Goal: Task Accomplishment & Management: Complete application form

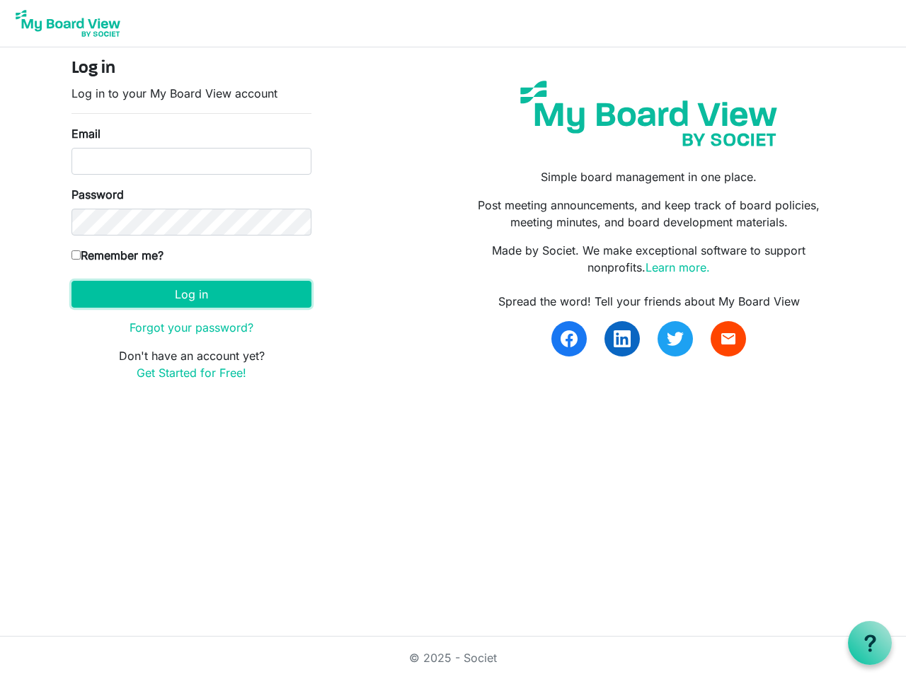
click at [191, 294] on button "Log in" at bounding box center [191, 294] width 240 height 27
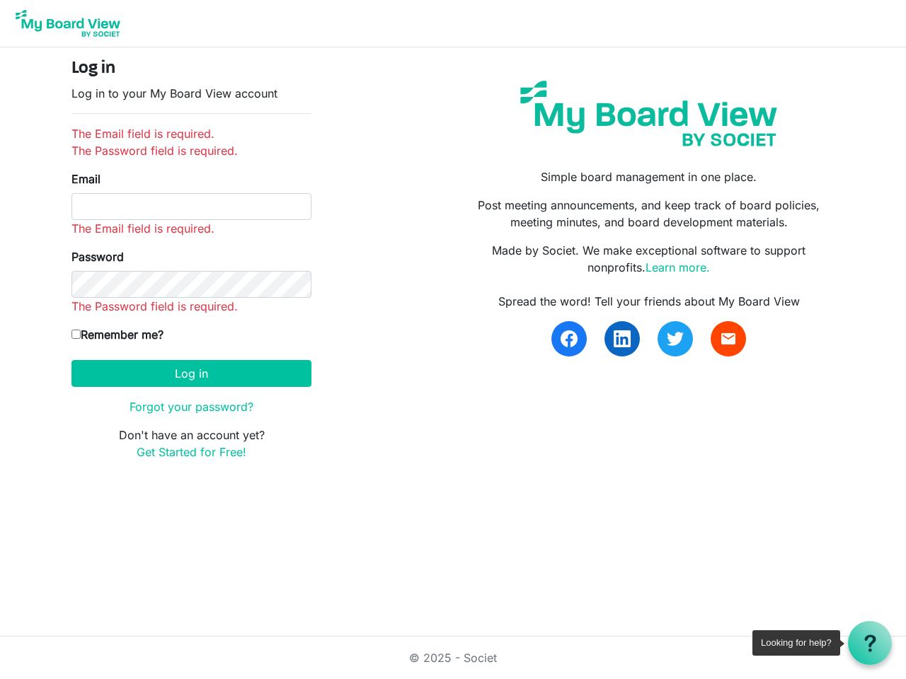
click at [870, 643] on use at bounding box center [869, 643] width 11 height 17
